Goal: Use online tool/utility: Utilize a website feature to perform a specific function

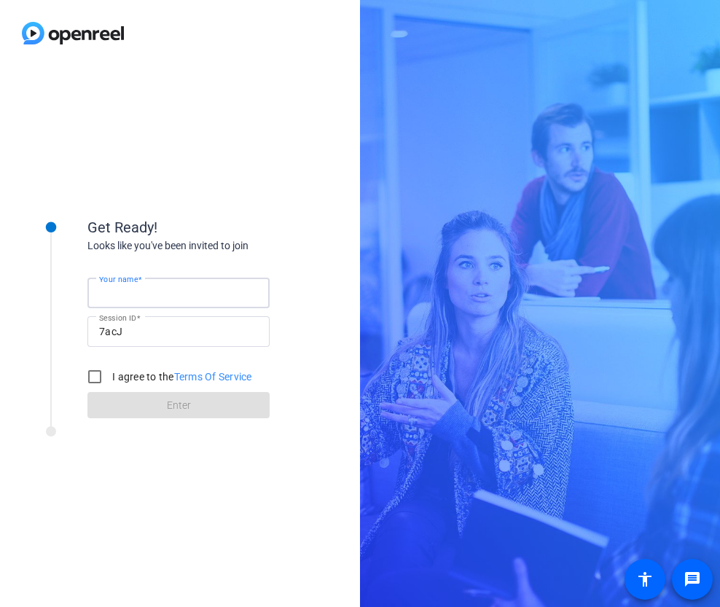
click at [176, 291] on input "Your name" at bounding box center [178, 292] width 159 height 17
type input "[PERSON_NAME]"
click at [88, 377] on input "I agree to the Terms Of Service" at bounding box center [94, 376] width 29 height 29
checkbox input "true"
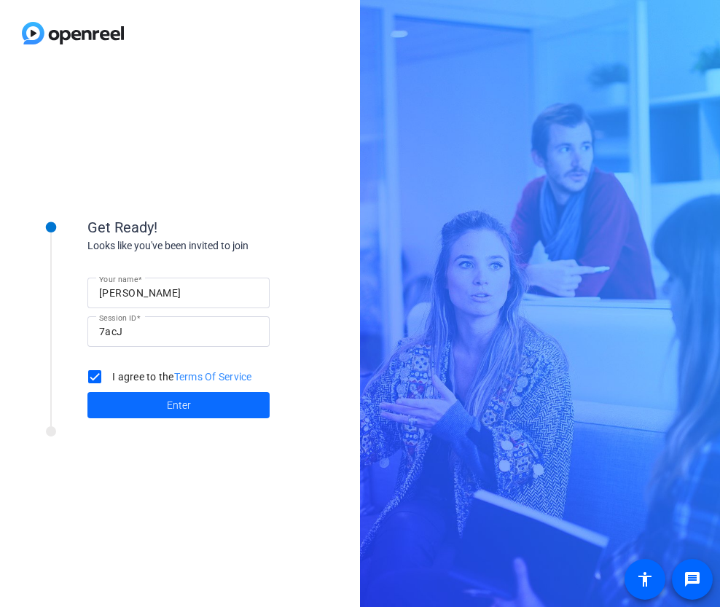
click at [128, 408] on span at bounding box center [178, 404] width 182 height 35
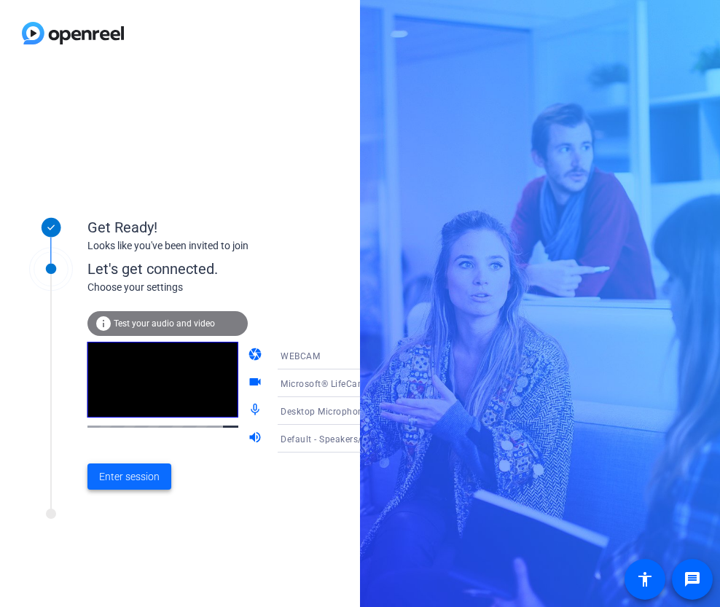
click at [148, 478] on span "Enter session" at bounding box center [129, 476] width 60 height 15
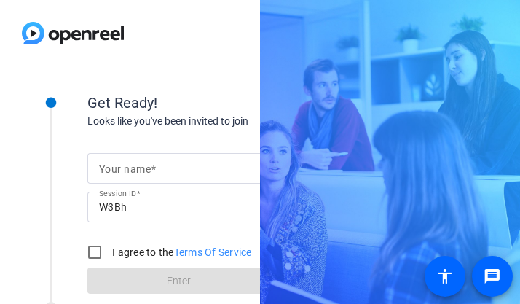
click at [169, 165] on input "Your name" at bounding box center [178, 167] width 159 height 17
type input "[PERSON_NAME]"
click at [96, 256] on input "I agree to the Terms Of Service" at bounding box center [94, 251] width 29 height 29
checkbox input "true"
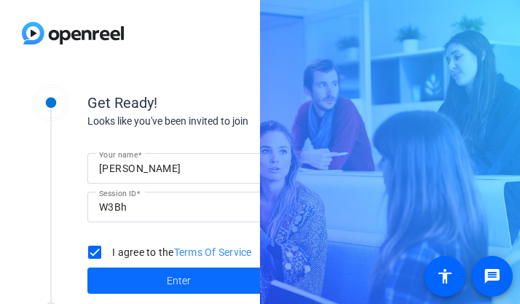
click at [117, 280] on span at bounding box center [178, 280] width 182 height 35
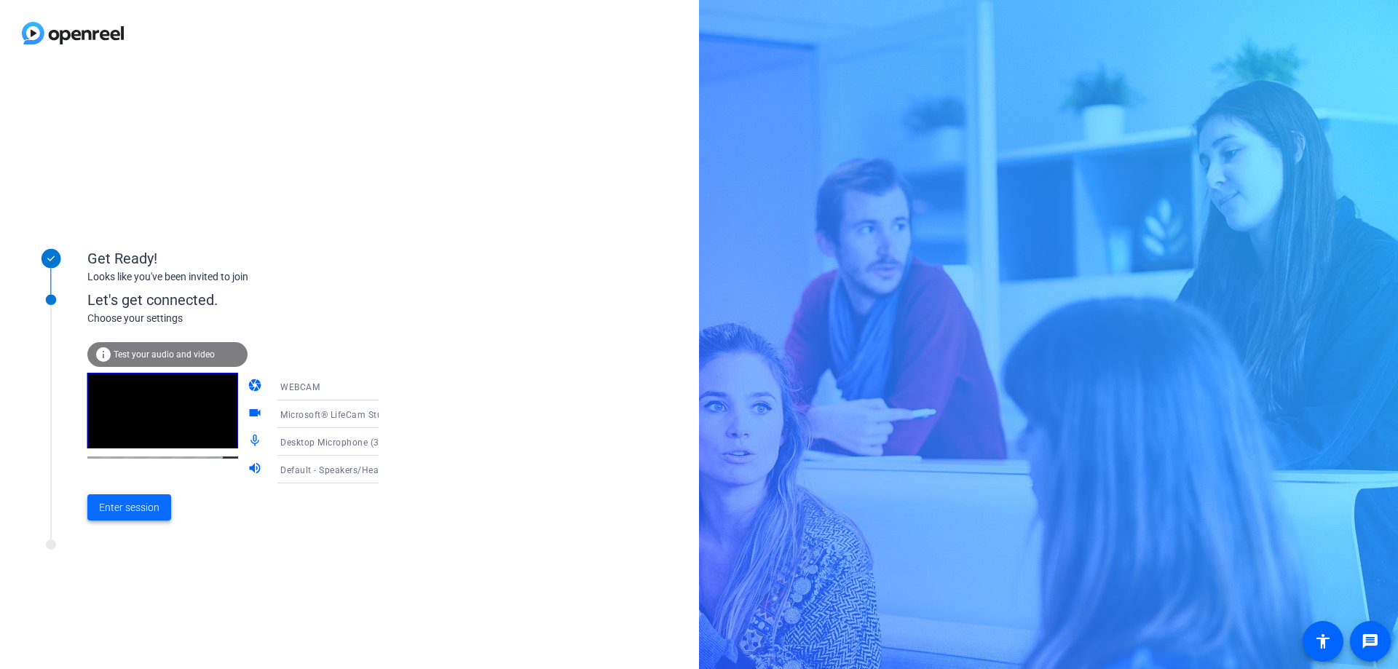
click at [128, 303] on span "Enter session" at bounding box center [129, 507] width 60 height 15
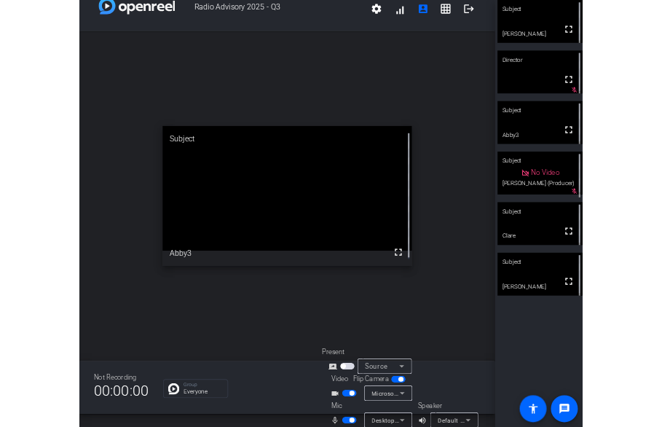
scroll to position [37, 0]
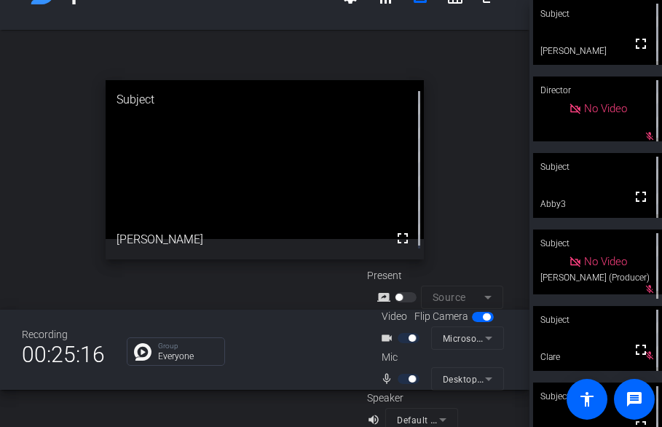
click at [385, 303] on mat-icon "mic_none" at bounding box center [388, 378] width 17 height 17
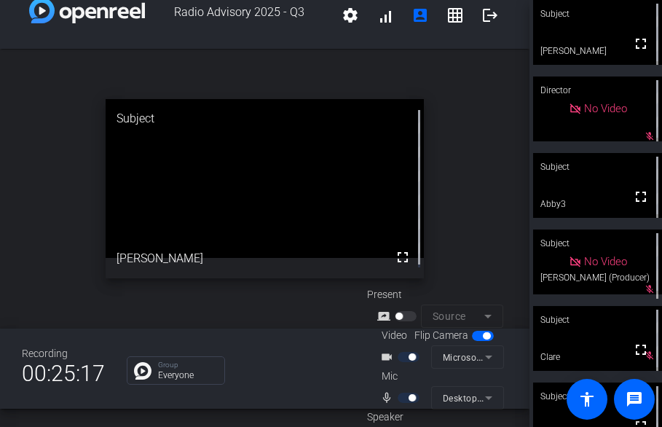
scroll to position [0, 0]
